Goal: Task Accomplishment & Management: Manage account settings

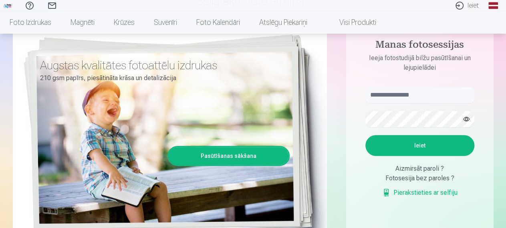
scroll to position [83, 0]
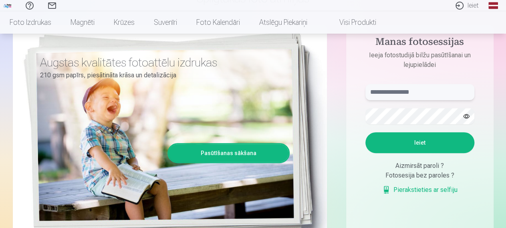
click at [392, 95] on input "text" at bounding box center [420, 92] width 109 height 16
click at [380, 92] on input "text" at bounding box center [420, 92] width 109 height 16
type input "******"
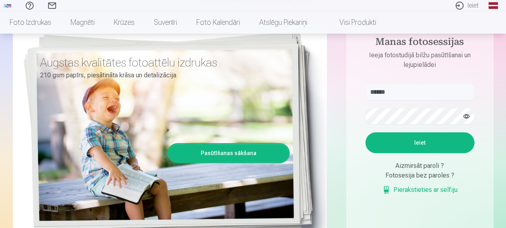
click at [419, 145] on button "Ieiet" at bounding box center [420, 142] width 109 height 21
click at [425, 153] on button "Ieiet" at bounding box center [420, 142] width 109 height 21
click at [0, 0] on p "Kaut kas ir noticis nepareizi. Mēģiniet vēlreiz." at bounding box center [0, 0] width 0 height 0
click at [422, 153] on button "Ieiet" at bounding box center [420, 142] width 109 height 21
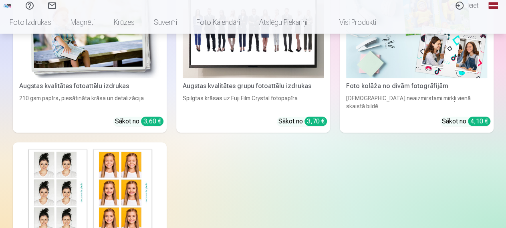
scroll to position [303, 0]
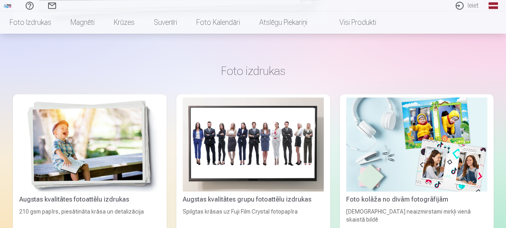
click at [41, 6] on link "Palīdzības centrs" at bounding box center [29, 5] width 22 height 11
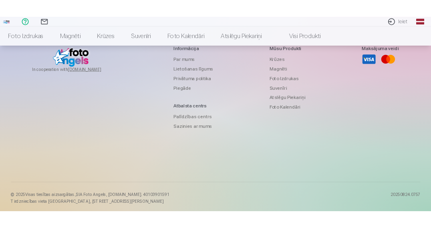
scroll to position [625, 0]
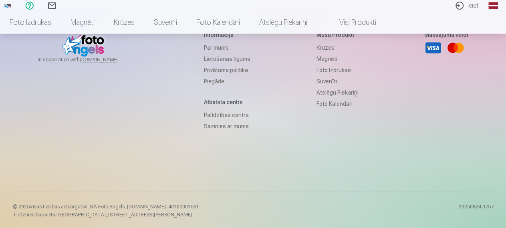
click at [97, 63] on link "[DOMAIN_NAME]" at bounding box center [109, 60] width 58 height 6
